Goal: Find contact information: Find contact information

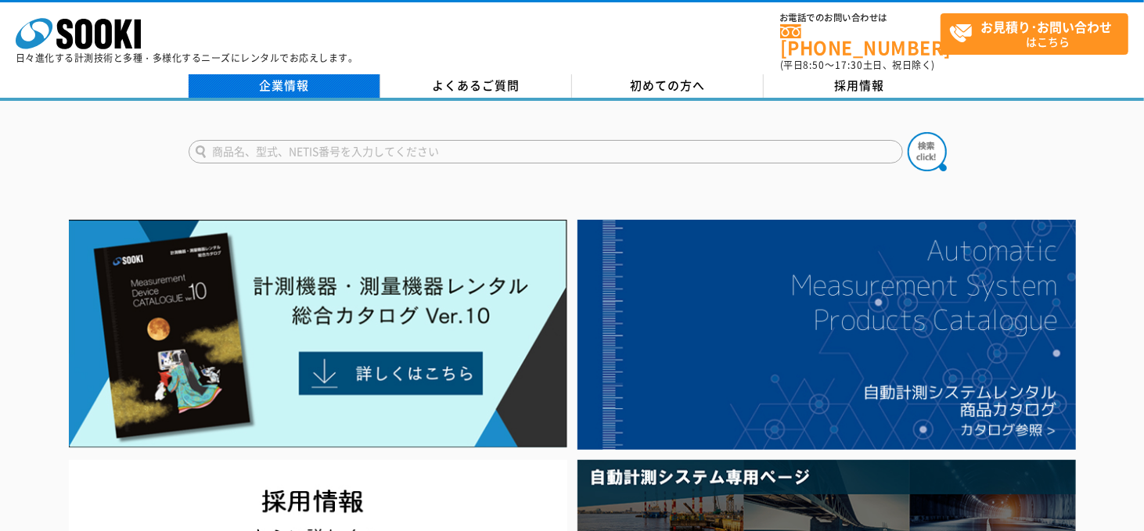
click at [297, 76] on link "企業情報" at bounding box center [285, 85] width 192 height 23
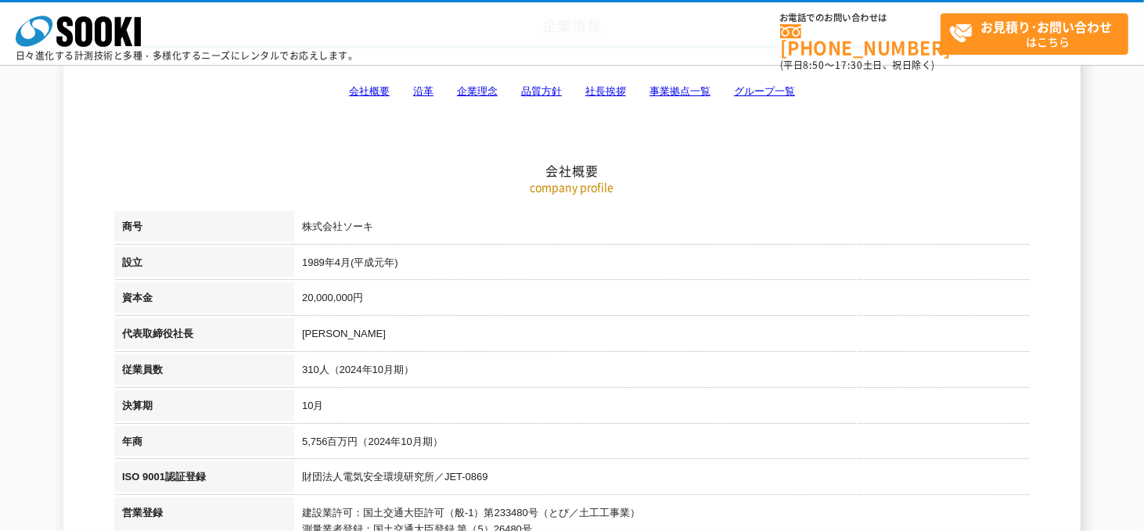
scroll to position [157, 0]
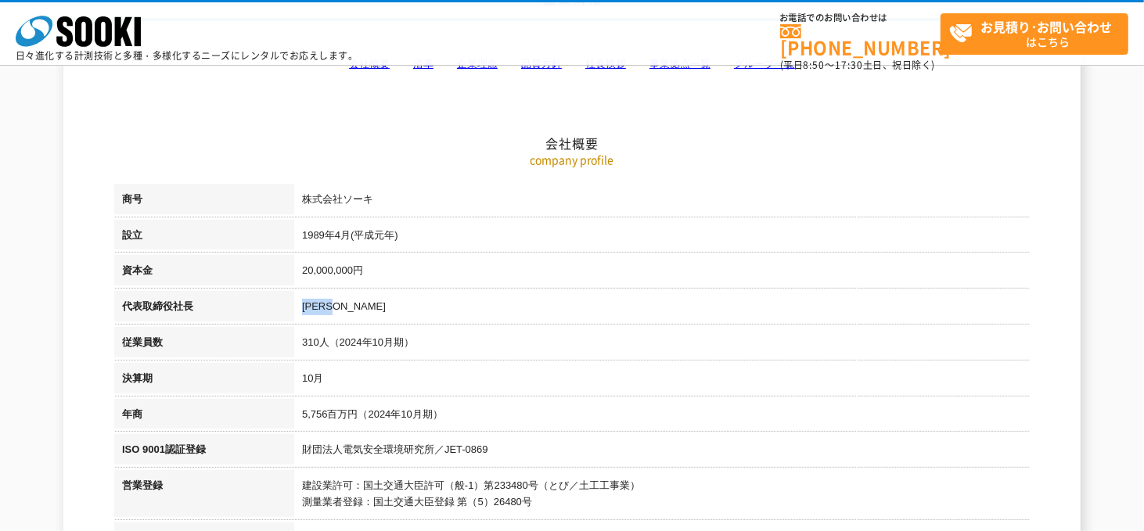
drag, startPoint x: 349, startPoint y: 307, endPoint x: 305, endPoint y: 304, distance: 43.9
click at [305, 304] on td "[PERSON_NAME]" at bounding box center [662, 309] width 736 height 36
copy td "[PERSON_NAME]"
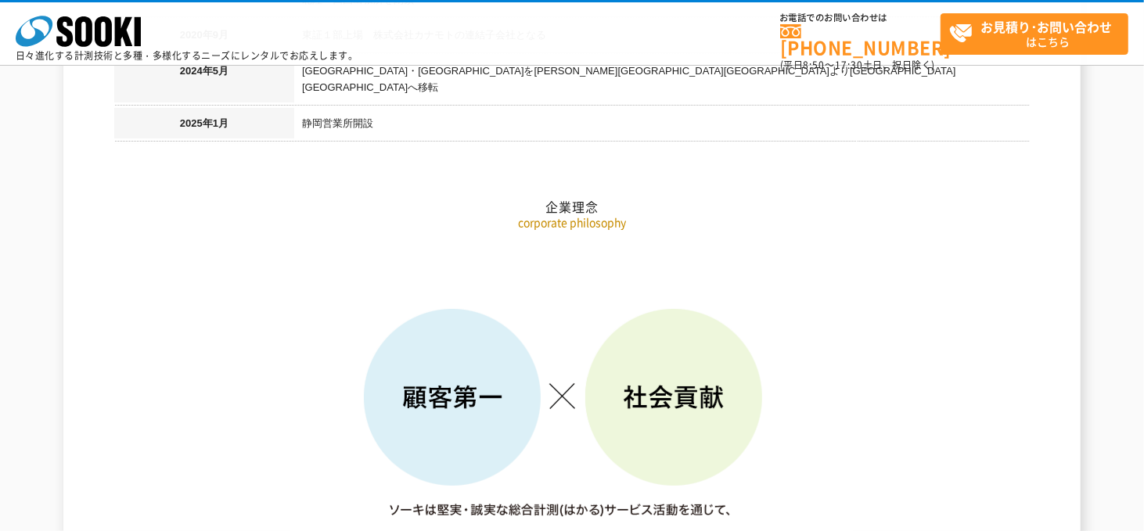
scroll to position [1956, 0]
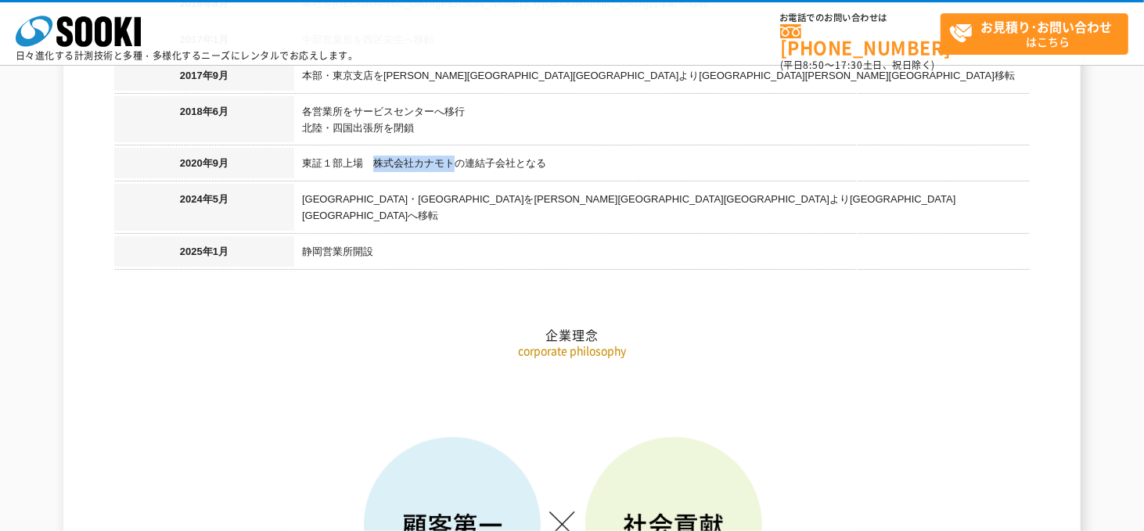
drag, startPoint x: 373, startPoint y: 151, endPoint x: 454, endPoint y: 149, distance: 81.4
click at [454, 149] on td "東証１部上場　株式会社カナモトの連結子会社となる" at bounding box center [662, 166] width 736 height 36
copy td "株式会社カナモト"
